Goal: Use online tool/utility: Utilize a website feature to perform a specific function

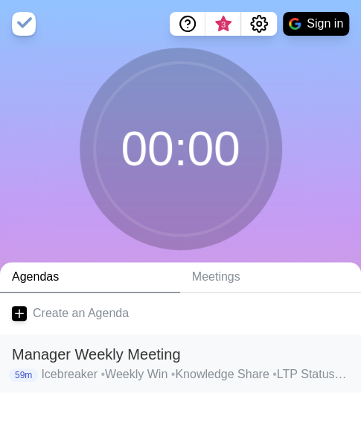
click at [82, 350] on h2 "Manager Weekly Meeting" at bounding box center [180, 354] width 337 height 22
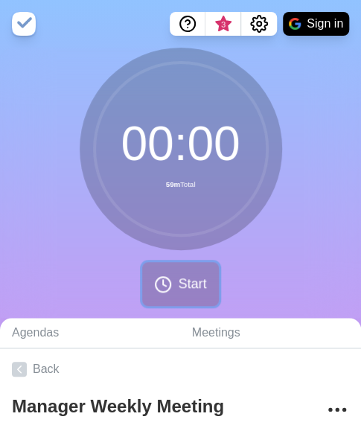
click at [181, 285] on span "Start" at bounding box center [192, 284] width 28 height 20
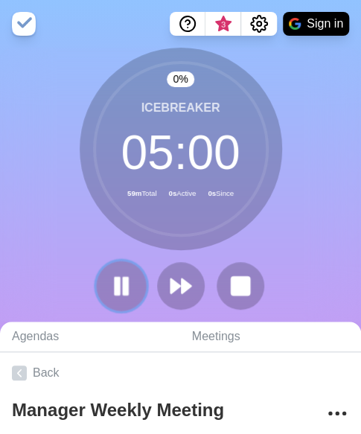
click at [118, 289] on rect at bounding box center [117, 286] width 4 height 16
click at [118, 275] on icon at bounding box center [121, 285] width 25 height 25
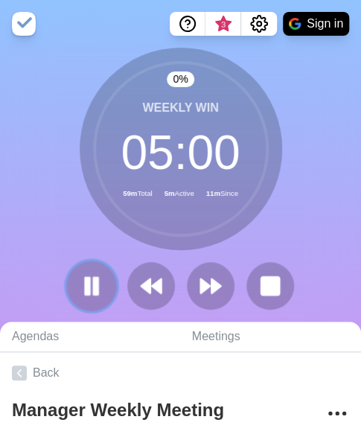
click at [104, 288] on button at bounding box center [91, 285] width 50 height 50
click at [89, 295] on icon at bounding box center [91, 285] width 25 height 25
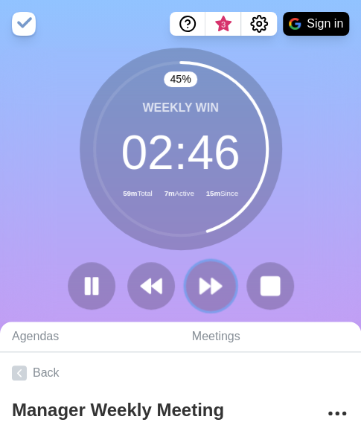
click at [206, 292] on icon at bounding box center [210, 285] width 25 height 25
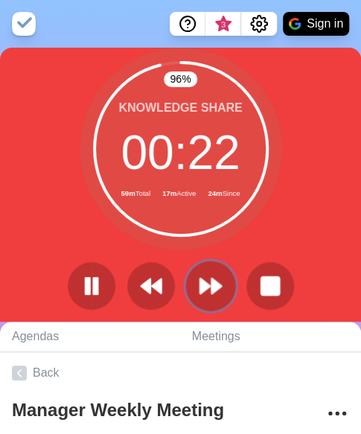
click at [201, 291] on polygon at bounding box center [205, 285] width 10 height 15
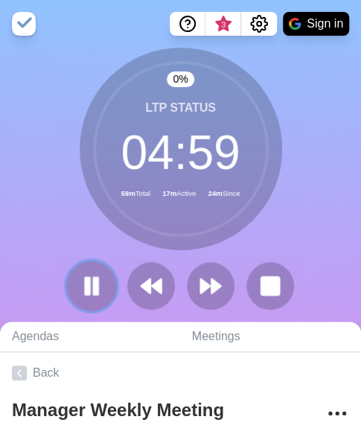
click at [101, 298] on button at bounding box center [91, 285] width 50 height 50
click at [86, 283] on polygon at bounding box center [91, 285] width 15 height 19
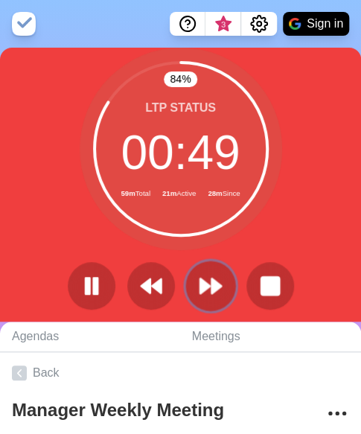
click at [204, 292] on icon at bounding box center [210, 285] width 25 height 25
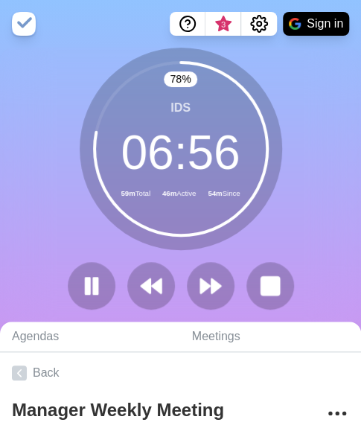
click at [320, 260] on div "78 % IDS 06 : 56 59m Total 46m Active 54m Since" at bounding box center [180, 185] width 361 height 274
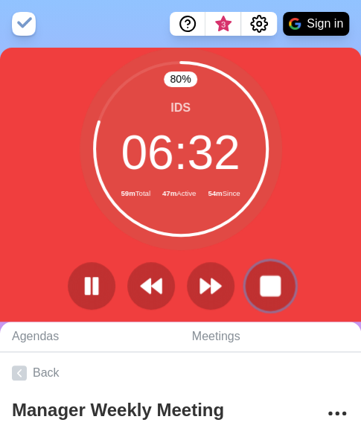
click at [266, 283] on rect at bounding box center [269, 285] width 19 height 19
